Goal: Transaction & Acquisition: Purchase product/service

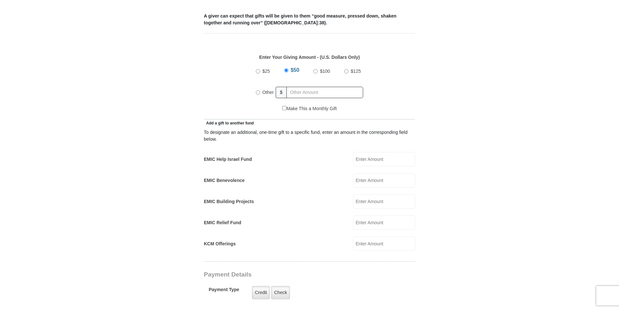
scroll to position [273, 0]
click at [256, 89] on input "Other" at bounding box center [258, 91] width 4 height 4
radio input "true"
click at [372, 215] on input "EMIC Relief Fund" at bounding box center [384, 221] width 62 height 14
type input "10.00"
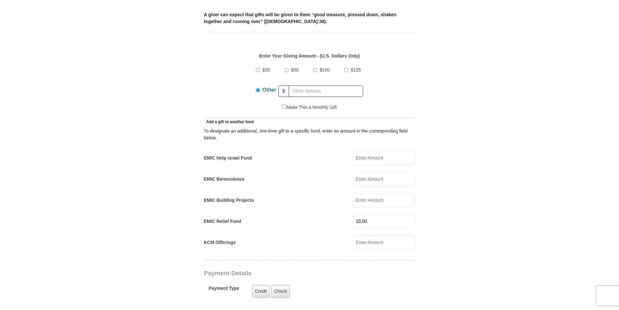
type input "5.00"
type input "79.76"
type input "Judy"
type input "Miller"
type input "judycarolphotography@gmail.com"
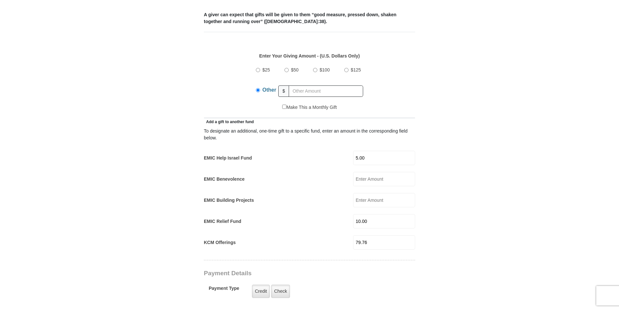
type input "7700 Milligan Lane"
type input "Clinton"
select select "MD"
type input "20735"
type input "3016028918"
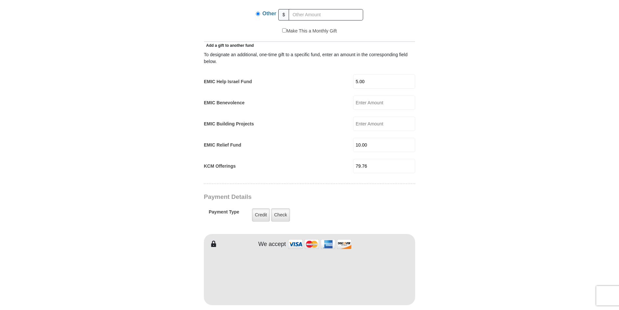
scroll to position [356, 0]
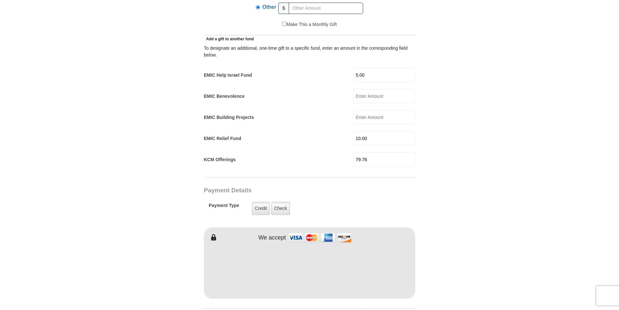
click at [361, 152] on input "79.76" at bounding box center [384, 159] width 62 height 14
type input "87.76"
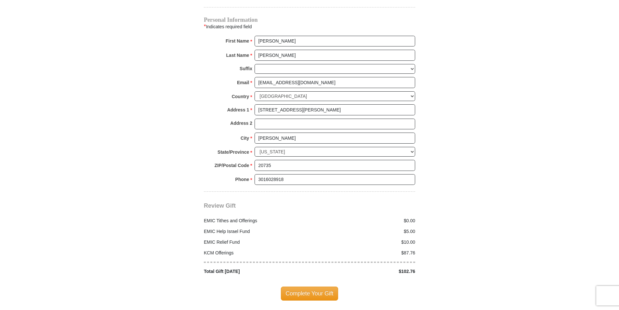
scroll to position [661, 0]
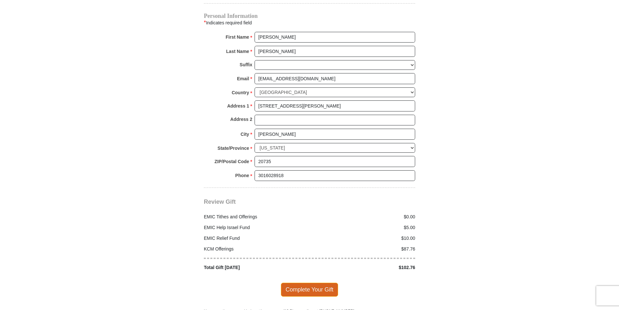
click at [310, 283] on span "Complete Your Gift" at bounding box center [310, 290] width 58 height 14
